Goal: Transaction & Acquisition: Book appointment/travel/reservation

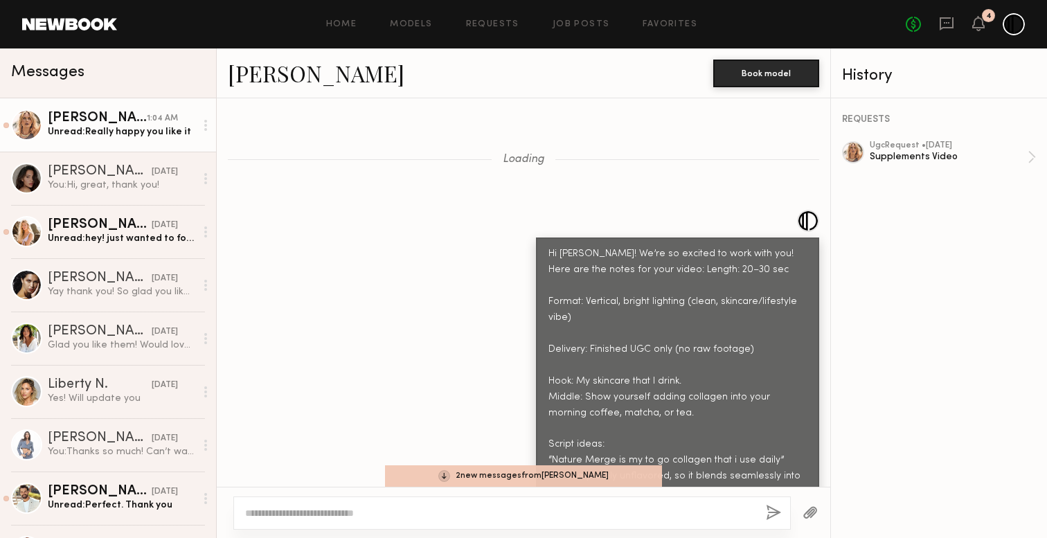
scroll to position [2342, 0]
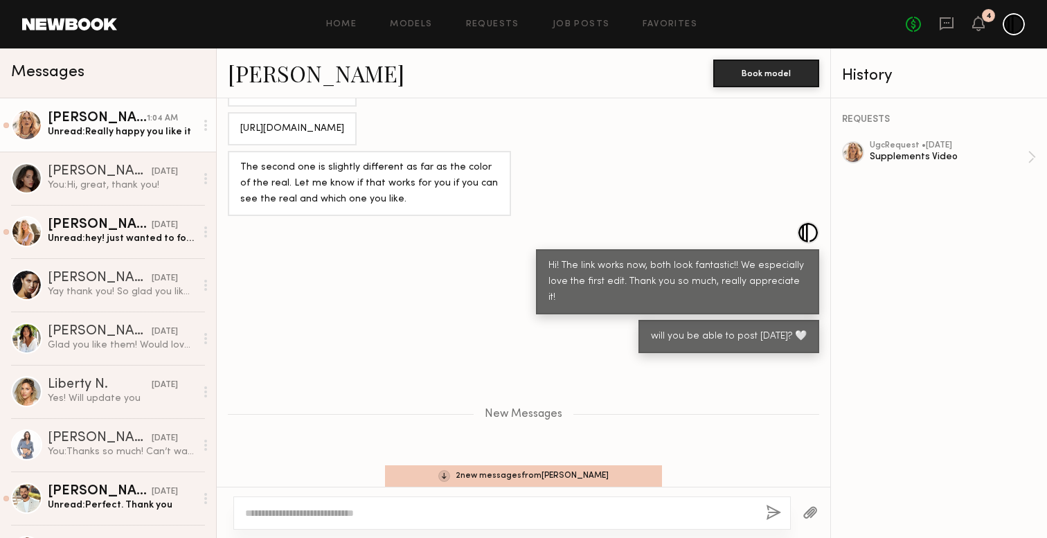
click at [87, 133] on div "Unread: Really happy you like it" at bounding box center [122, 131] width 148 height 13
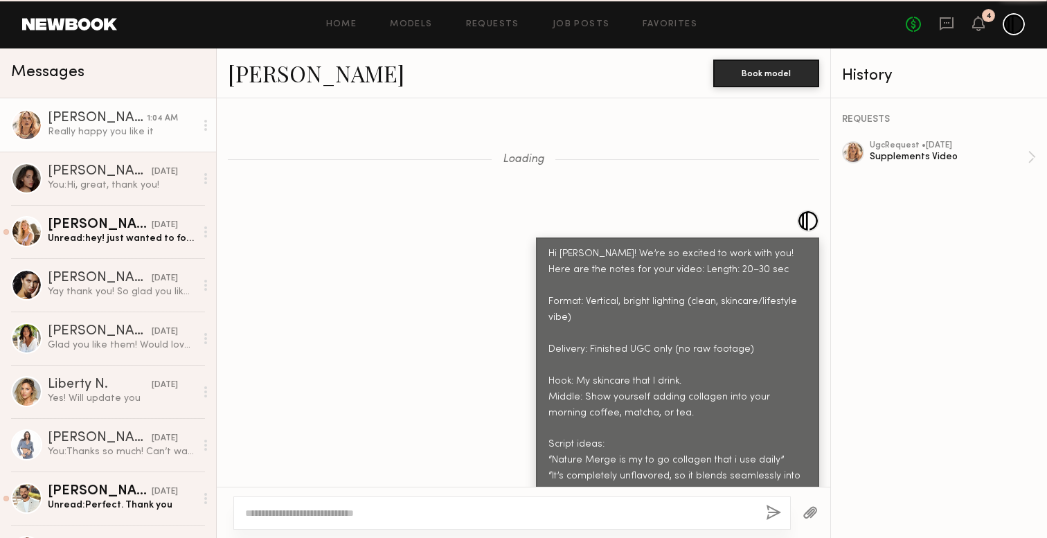
scroll to position [2569, 0]
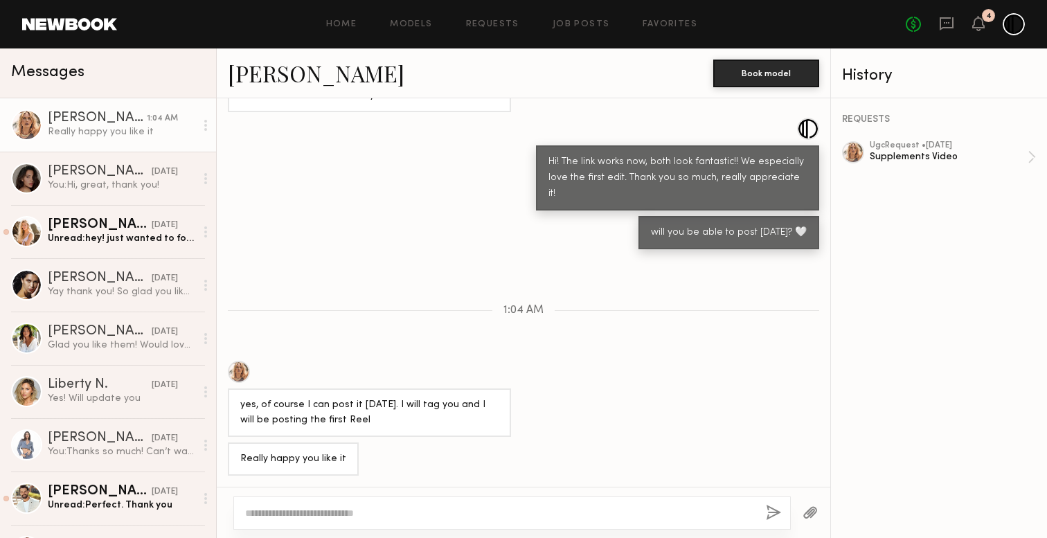
click at [438, 504] on div at bounding box center [512, 513] width 558 height 33
click at [422, 510] on textarea at bounding box center [500, 513] width 510 height 14
type textarea "**********"
click at [771, 511] on button "button" at bounding box center [773, 513] width 15 height 17
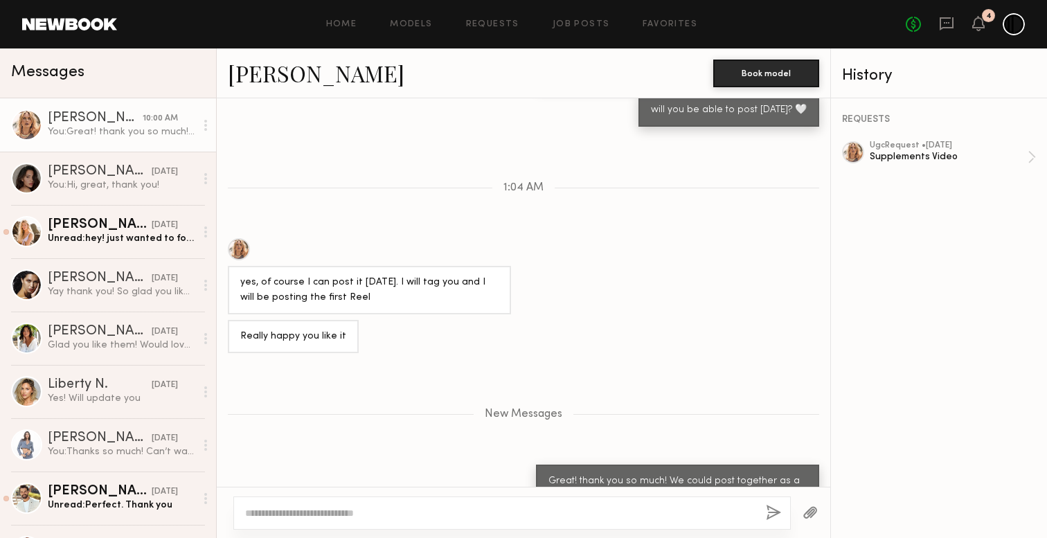
scroll to position [2729, 0]
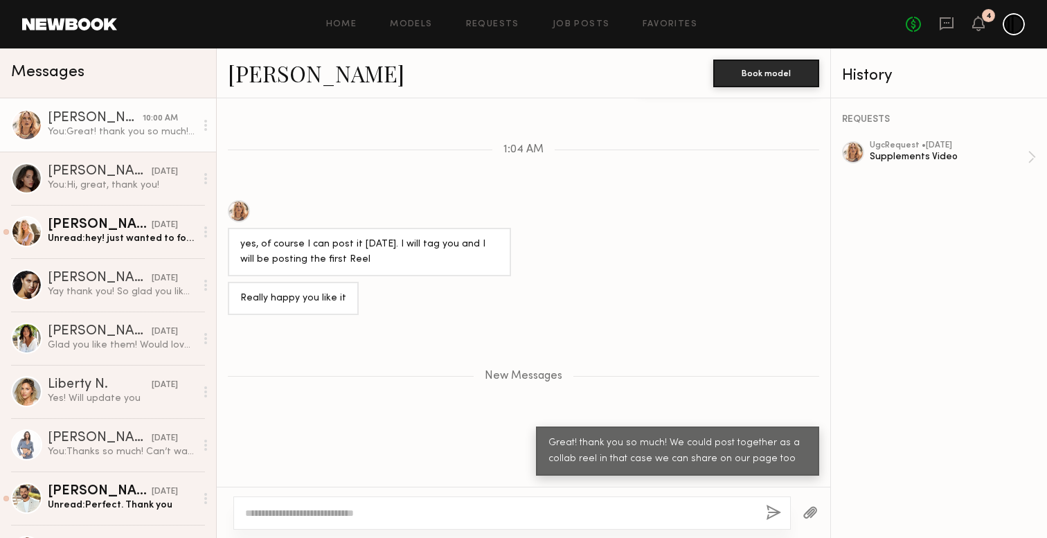
drag, startPoint x: 778, startPoint y: 362, endPoint x: 580, endPoint y: 109, distance: 321.3
click at [766, 359] on div "New Messages" at bounding box center [524, 374] width 614 height 106
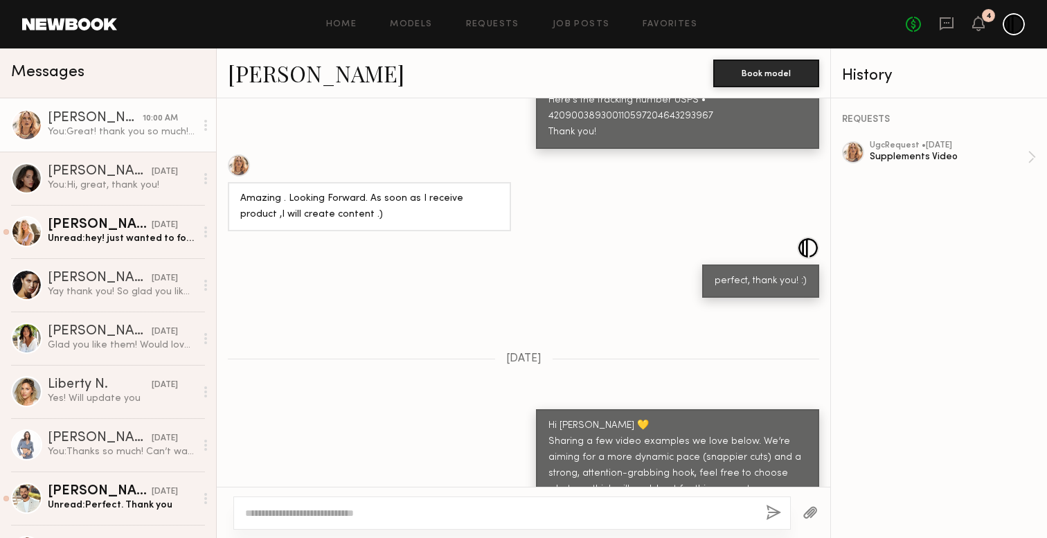
scroll to position [2624, 0]
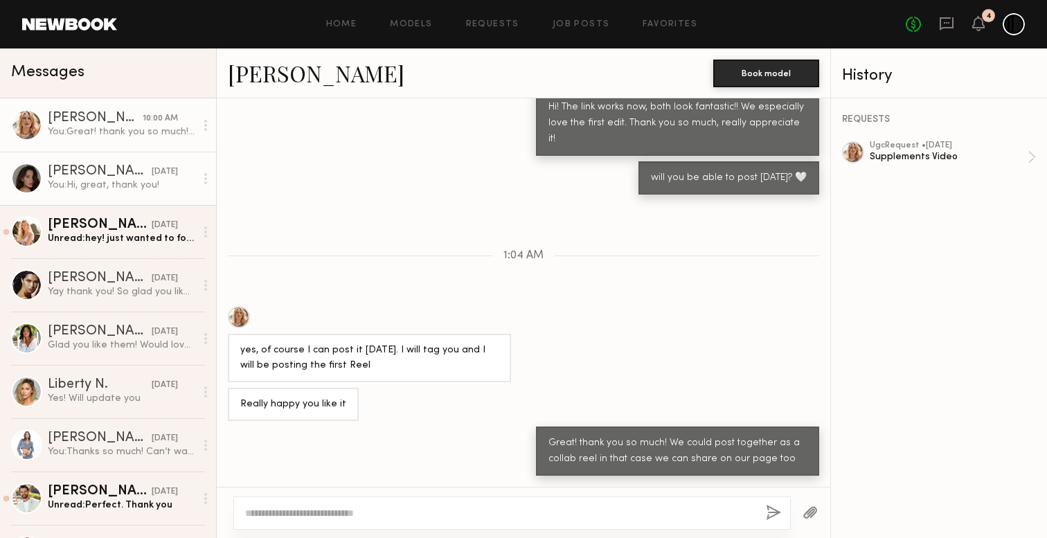
click at [69, 171] on div "[PERSON_NAME]" at bounding box center [100, 172] width 104 height 14
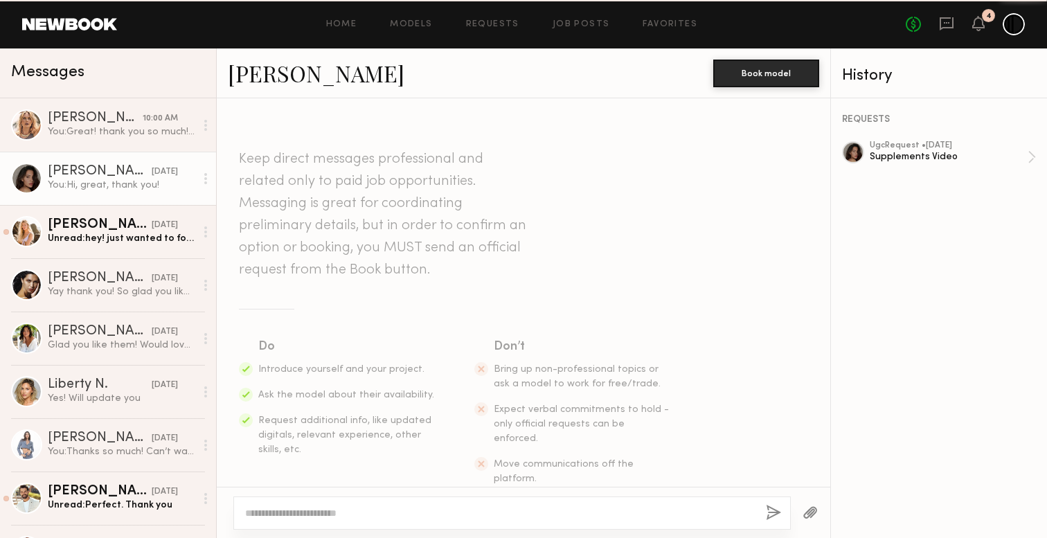
scroll to position [2015, 0]
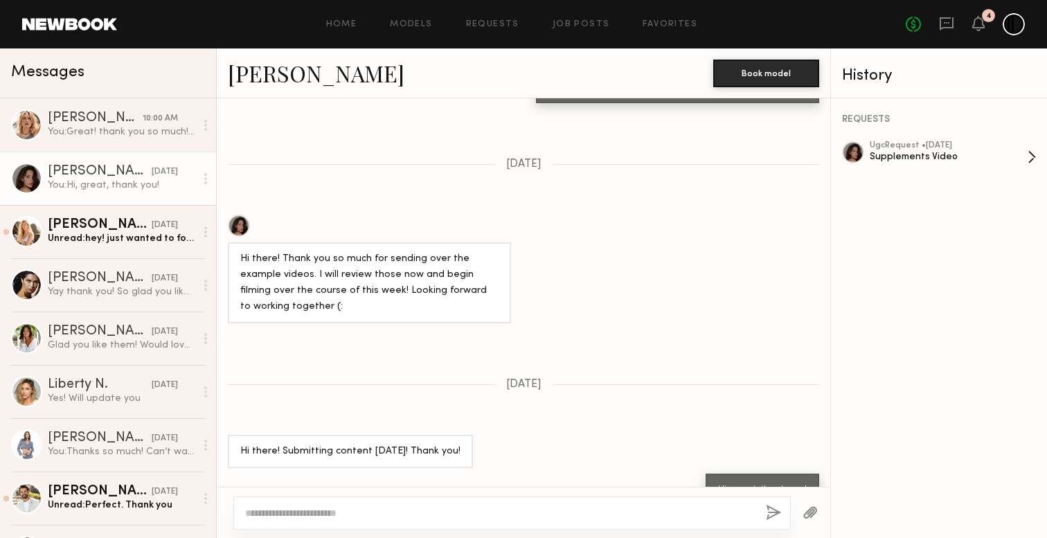
click at [946, 147] on div "ugc Request • 08/29/2025" at bounding box center [949, 145] width 158 height 9
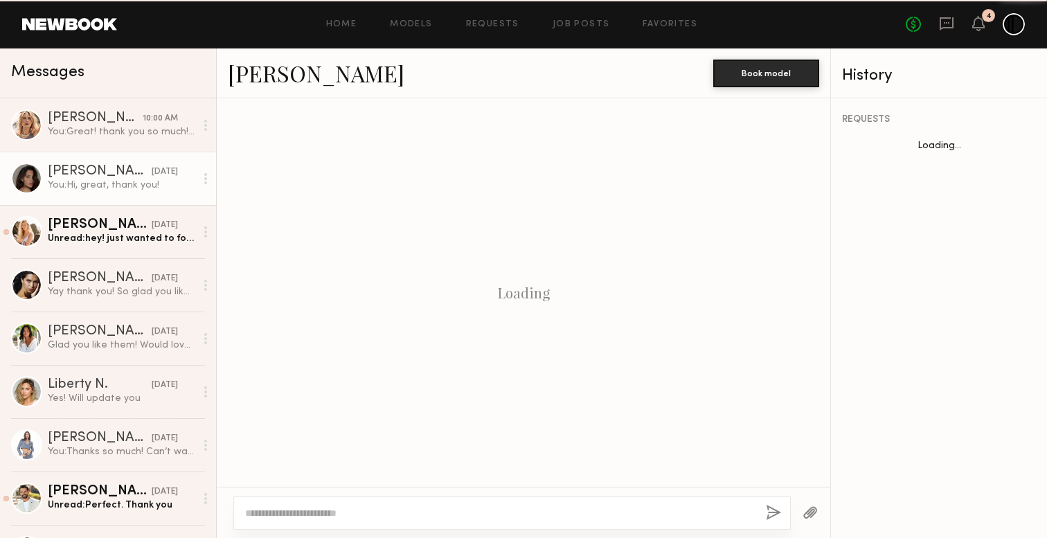
scroll to position [2015, 0]
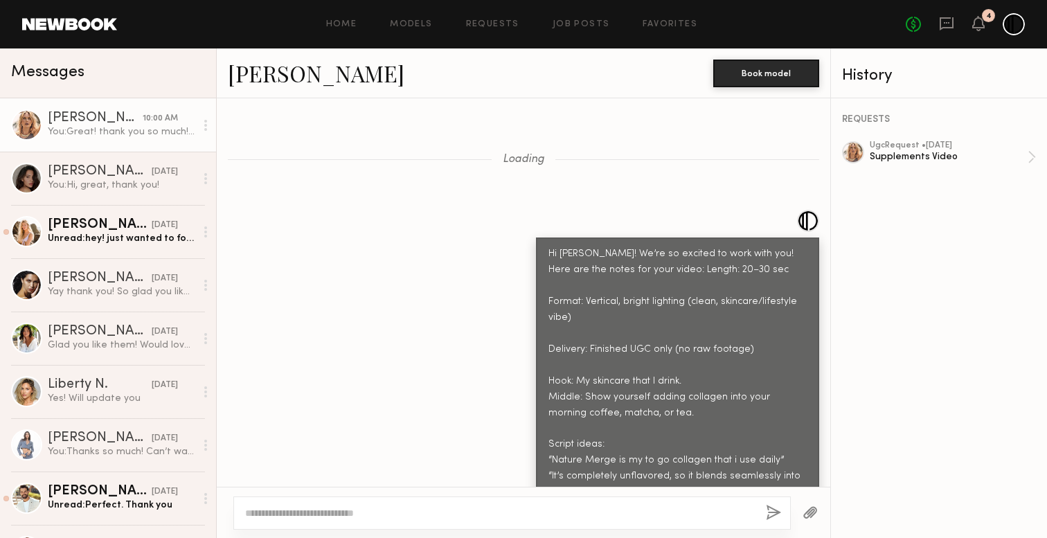
scroll to position [2729, 0]
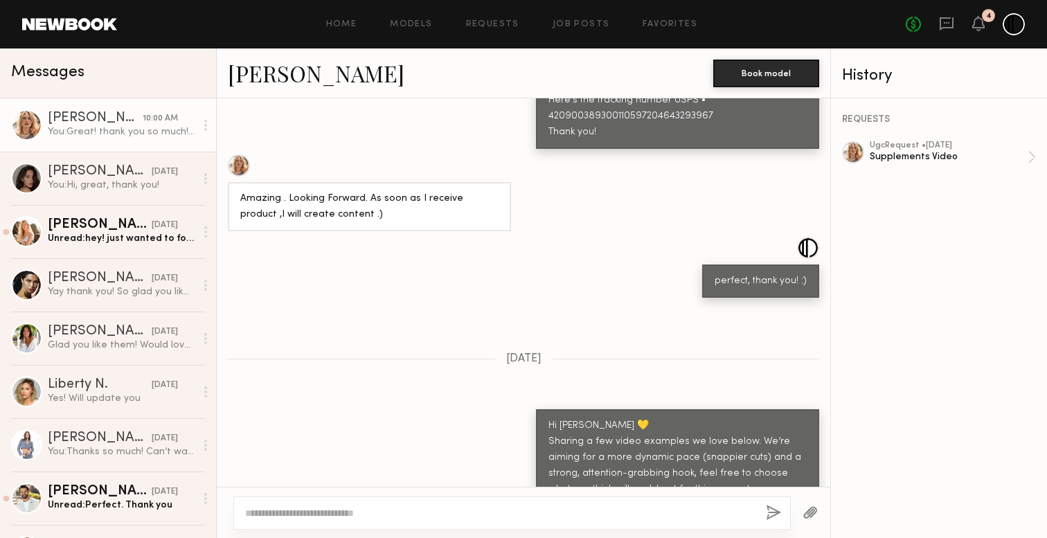
scroll to position [2624, 0]
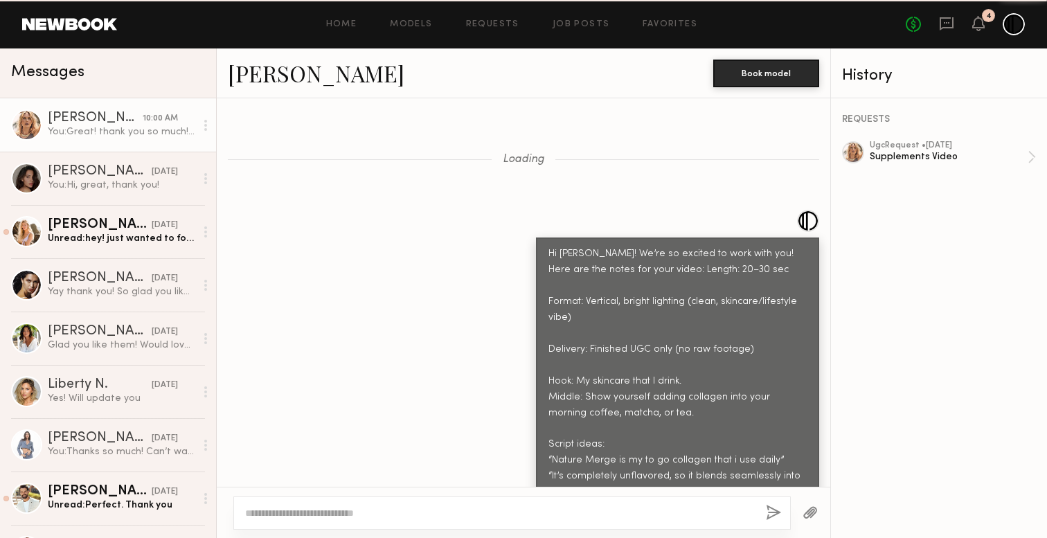
scroll to position [2624, 0]
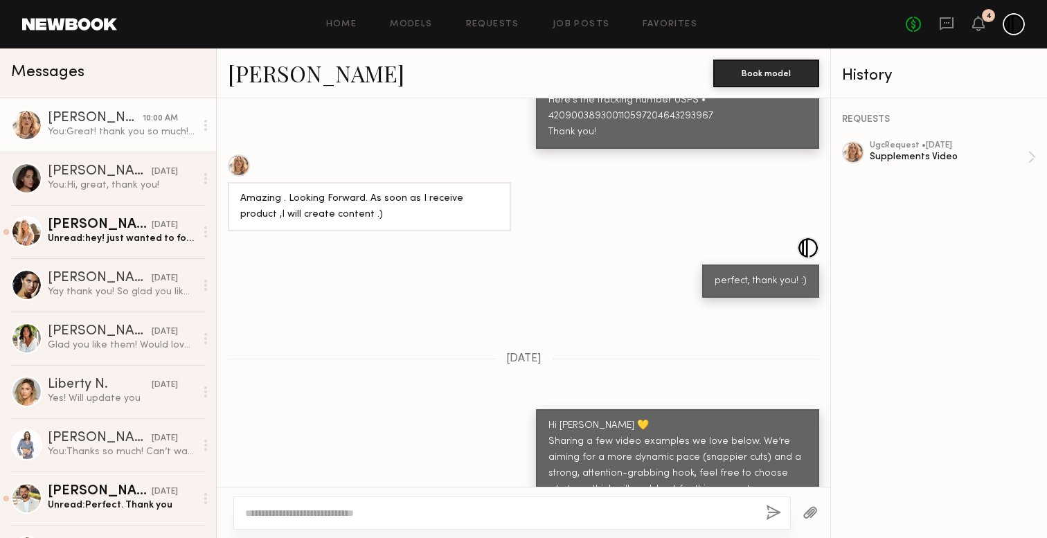
scroll to position [2624, 0]
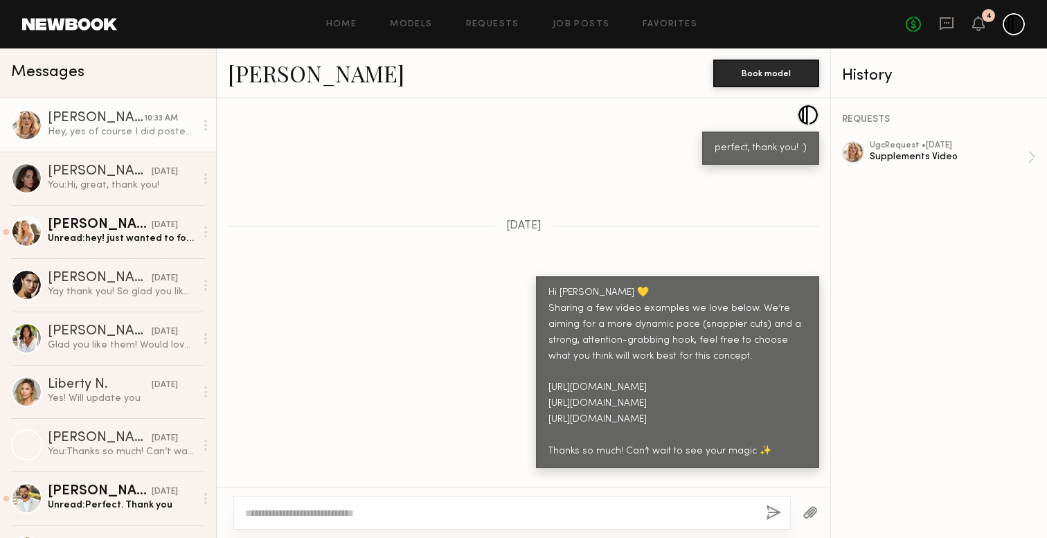
scroll to position [2827, 0]
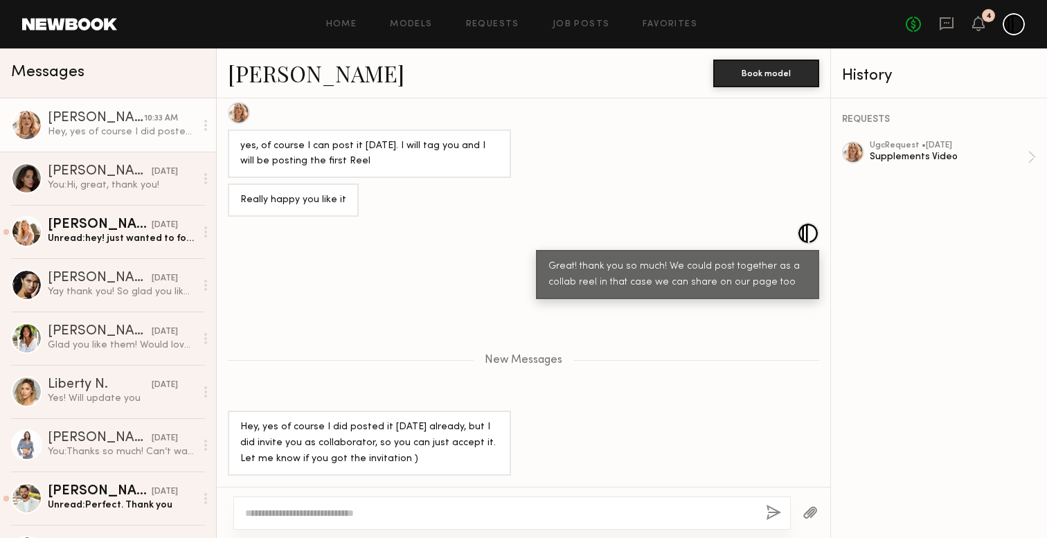
click at [427, 515] on textarea at bounding box center [500, 513] width 510 height 14
type textarea "**********"
click at [778, 514] on button "button" at bounding box center [773, 513] width 15 height 17
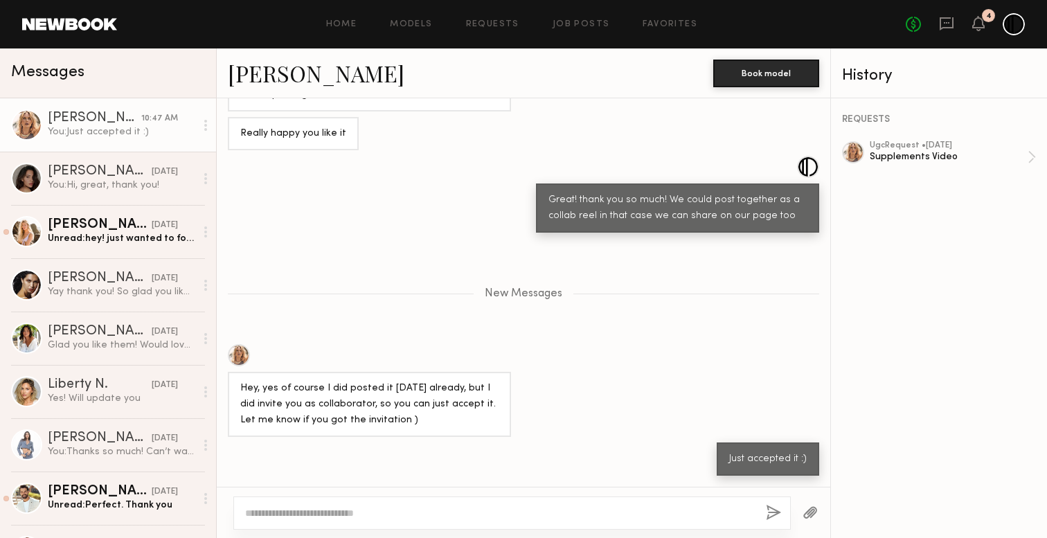
scroll to position [2894, 0]
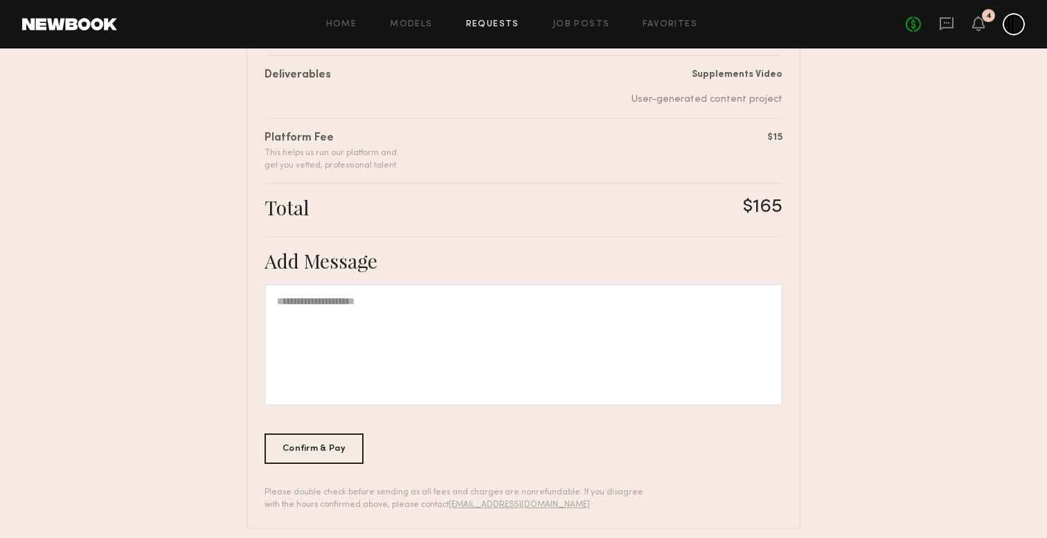
scroll to position [295, 0]
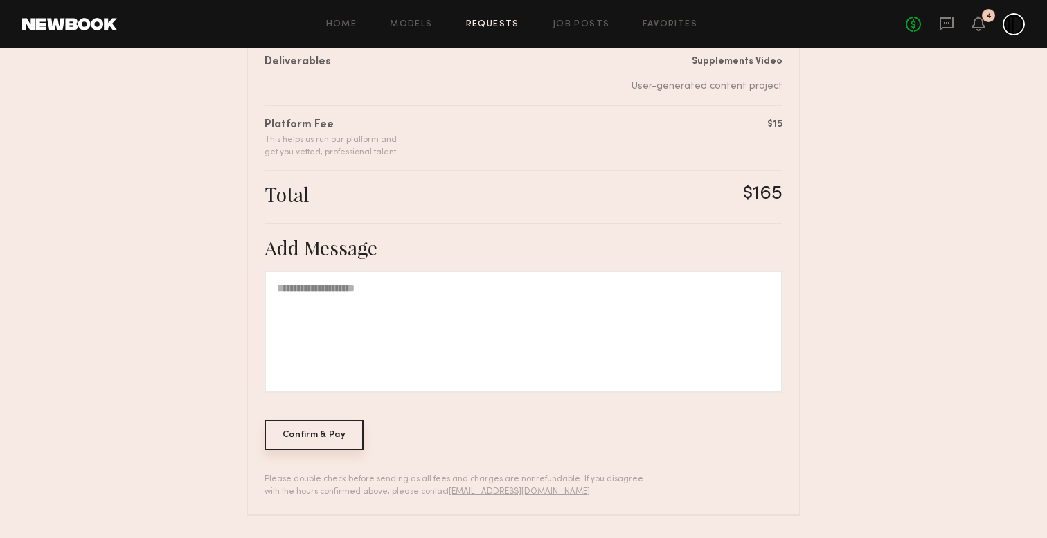
click at [357, 432] on div "Confirm & Pay" at bounding box center [314, 435] width 99 height 30
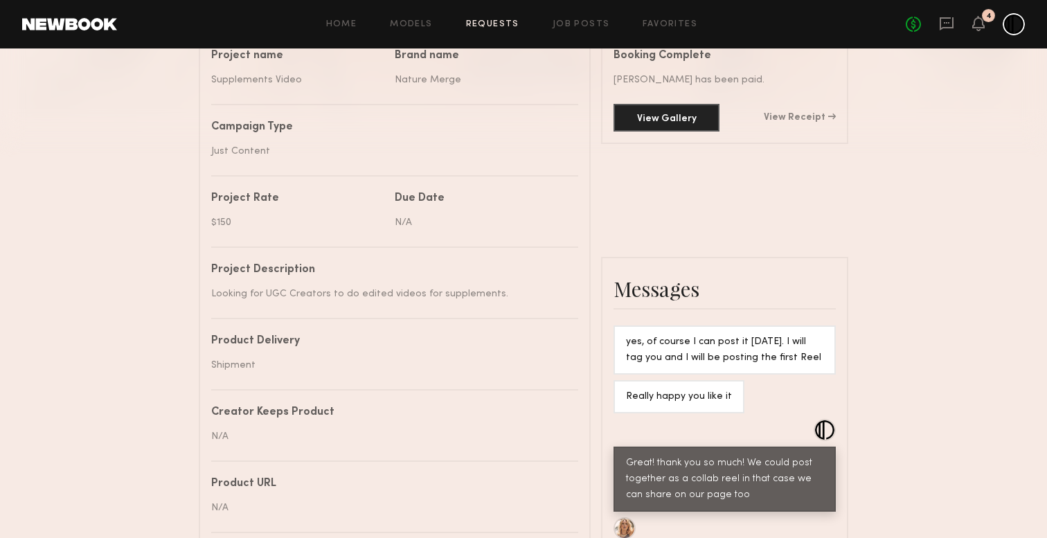
scroll to position [240, 0]
